Goal: Navigation & Orientation: Find specific page/section

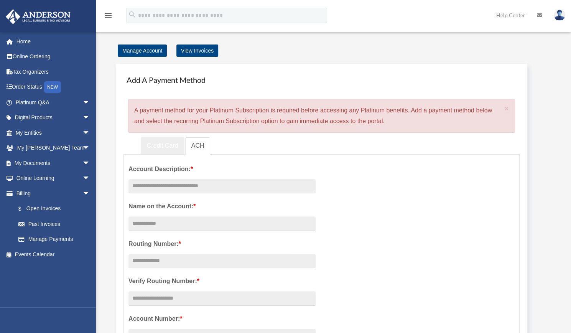
click at [169, 147] on link "Credit Card" at bounding box center [163, 145] width 44 height 17
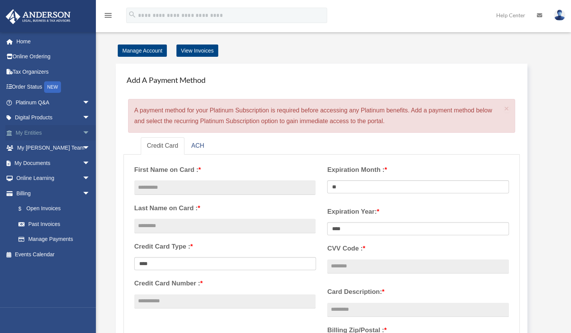
click at [82, 131] on span "arrow_drop_down" at bounding box center [89, 133] width 15 height 16
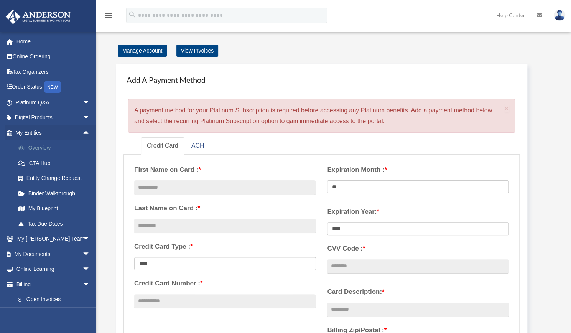
click at [55, 147] on link "Overview" at bounding box center [56, 147] width 91 height 15
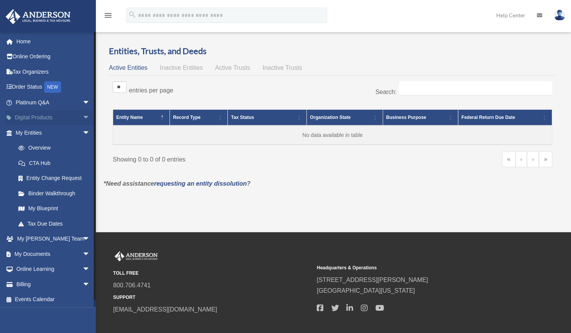
click at [72, 116] on link "Digital Products arrow_drop_down" at bounding box center [53, 117] width 96 height 15
click at [82, 115] on span "arrow_drop_down" at bounding box center [89, 118] width 15 height 16
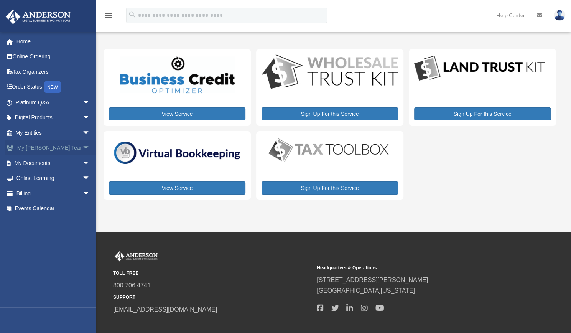
click at [82, 146] on span "arrow_drop_down" at bounding box center [89, 148] width 15 height 16
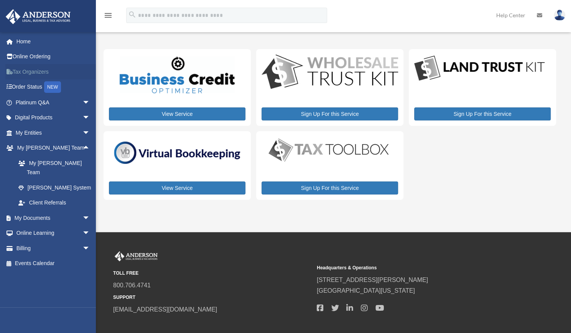
click at [71, 75] on link "Tax Organizers" at bounding box center [53, 71] width 96 height 15
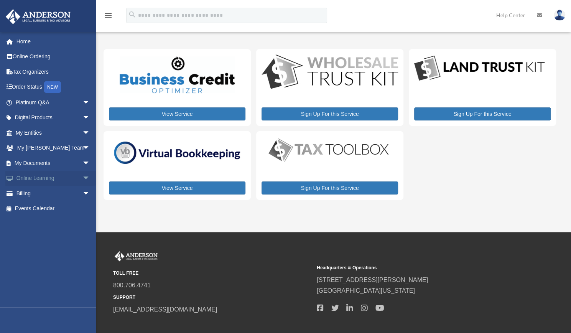
click at [82, 173] on span "arrow_drop_down" at bounding box center [89, 179] width 15 height 16
click at [50, 211] on link "Video Training" at bounding box center [56, 208] width 91 height 15
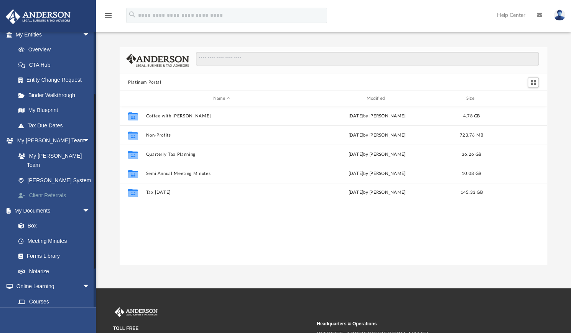
scroll to position [103, 0]
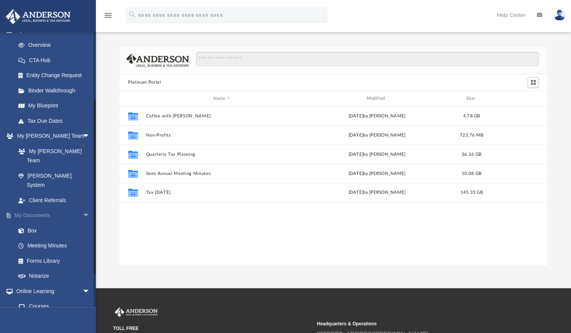
click at [83, 208] on span "arrow_drop_down" at bounding box center [89, 216] width 15 height 16
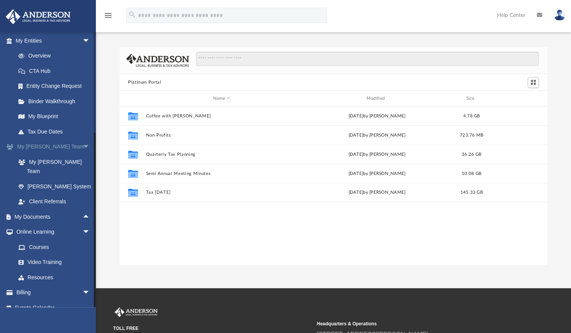
click at [84, 147] on span "arrow_drop_down" at bounding box center [89, 147] width 15 height 16
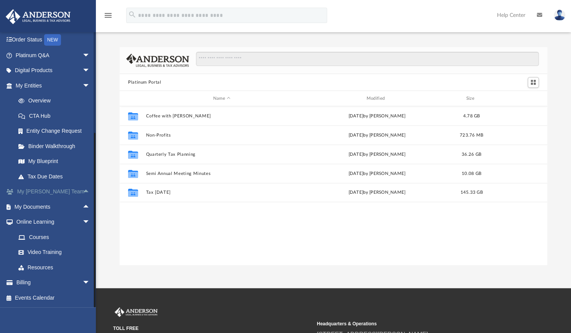
scroll to position [47, 0]
click at [82, 86] on span "arrow_drop_down" at bounding box center [89, 86] width 15 height 16
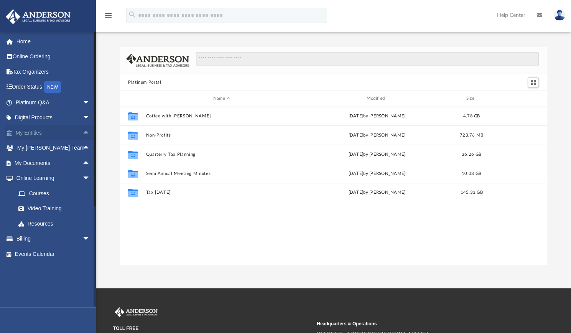
scroll to position [0, 0]
click at [84, 103] on span "arrow_drop_down" at bounding box center [89, 103] width 15 height 16
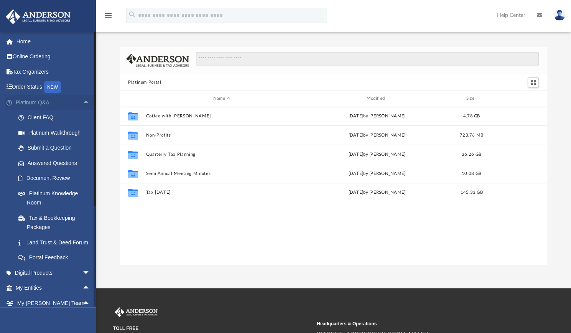
click at [82, 102] on span "arrow_drop_up" at bounding box center [89, 103] width 15 height 16
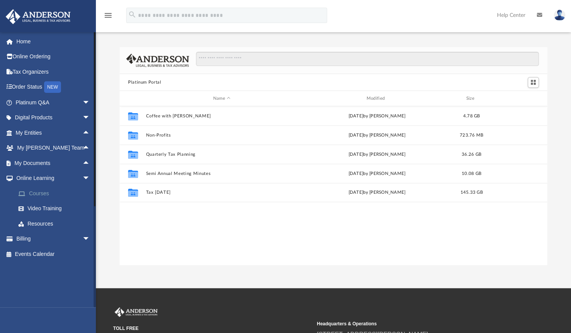
click at [49, 194] on link "Courses" at bounding box center [56, 193] width 91 height 15
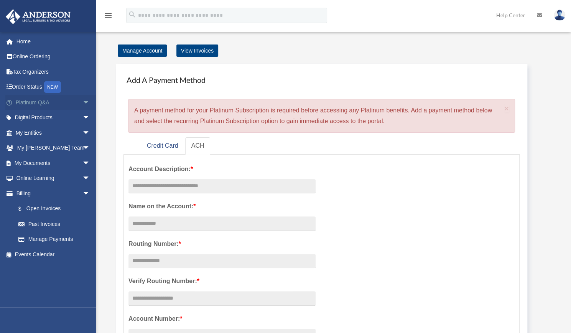
click at [54, 102] on link "Platinum Q&A arrow_drop_down" at bounding box center [53, 102] width 96 height 15
click at [84, 102] on span "arrow_drop_down" at bounding box center [89, 103] width 15 height 16
click at [31, 70] on link "Tax Organizers" at bounding box center [53, 71] width 96 height 15
click at [40, 131] on link "My Entities arrow_drop_down" at bounding box center [53, 132] width 96 height 15
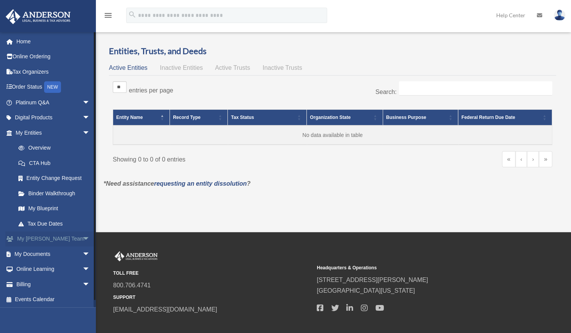
click at [82, 237] on span "arrow_drop_down" at bounding box center [89, 239] width 15 height 16
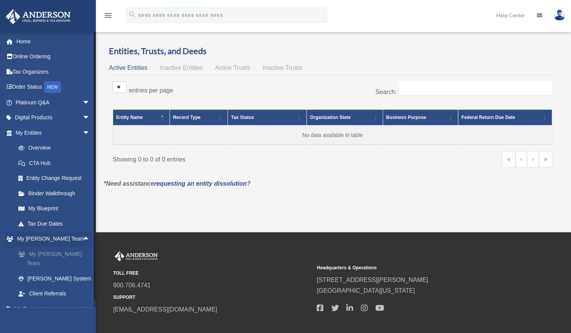
click at [49, 254] on link "My [PERSON_NAME] Team" at bounding box center [56, 258] width 91 height 25
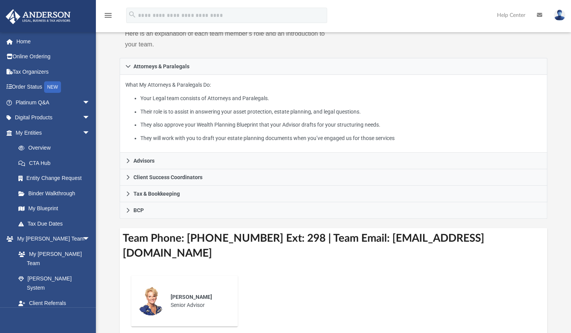
scroll to position [87, 0]
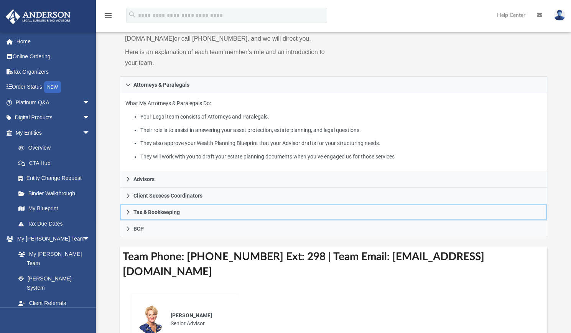
click at [213, 214] on link "Tax & Bookkeeping" at bounding box center [334, 212] width 428 height 16
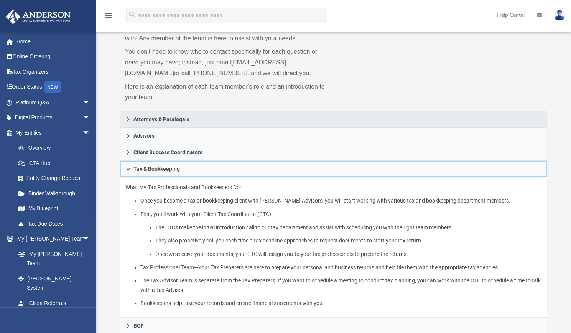
scroll to position [0, 0]
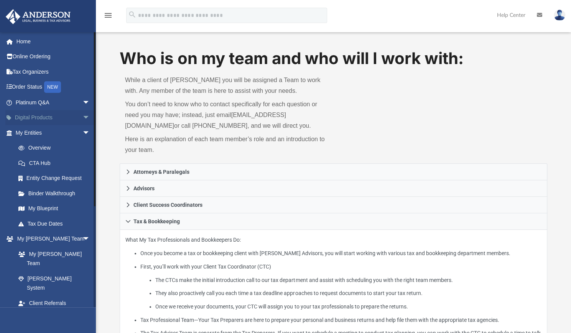
click at [82, 117] on span "arrow_drop_down" at bounding box center [89, 118] width 15 height 16
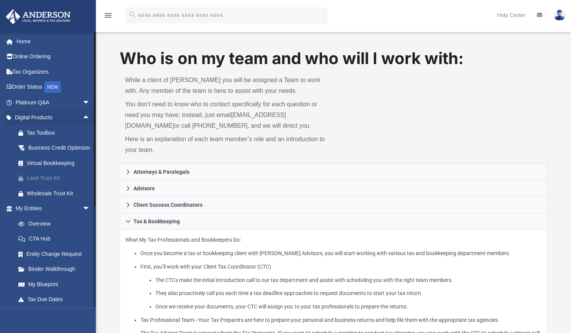
click at [52, 183] on div "Land Trust Kit" at bounding box center [59, 178] width 65 height 10
click at [560, 16] on img at bounding box center [560, 15] width 12 height 11
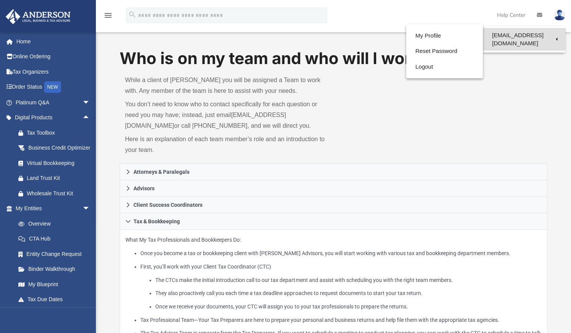
click at [526, 36] on link "[EMAIL_ADDRESS][DOMAIN_NAME]" at bounding box center [524, 39] width 82 height 23
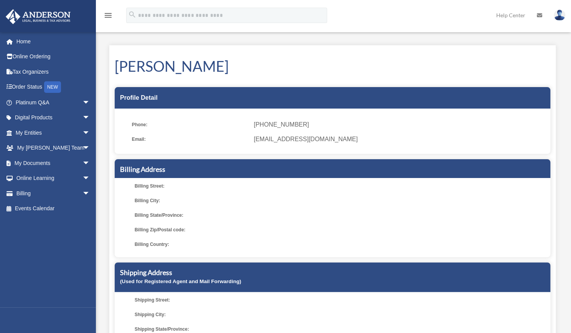
click at [560, 14] on img at bounding box center [560, 15] width 12 height 11
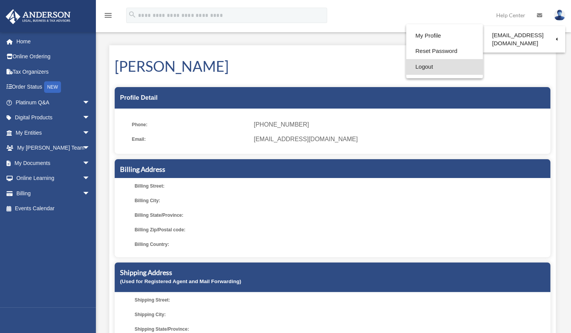
click at [418, 67] on link "Logout" at bounding box center [444, 67] width 77 height 16
